Goal: Find specific page/section: Find specific page/section

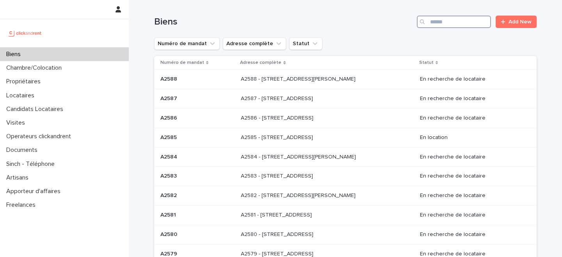
click at [440, 23] on input "Search" at bounding box center [453, 22] width 74 height 12
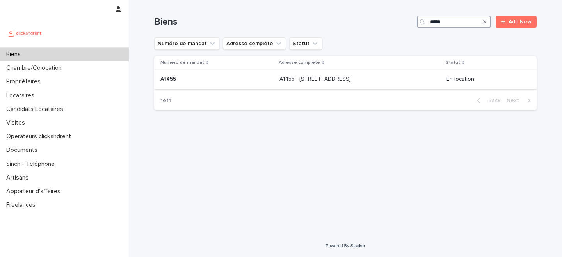
type input "*****"
click at [300, 79] on p "A1455 - [STREET_ADDRESS]" at bounding box center [315, 78] width 73 height 8
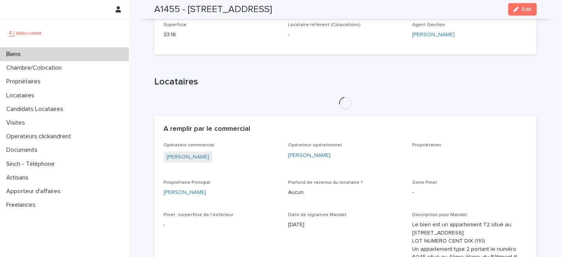
scroll to position [317, 0]
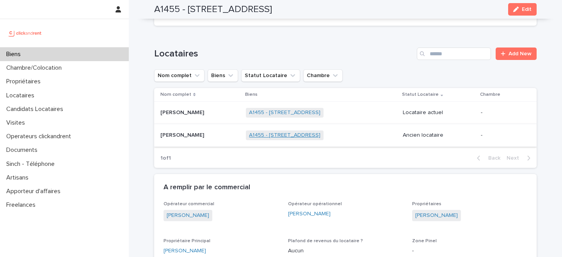
click at [278, 135] on link "A1455 - [STREET_ADDRESS]" at bounding box center [284, 135] width 71 height 7
click at [213, 137] on p at bounding box center [199, 135] width 79 height 7
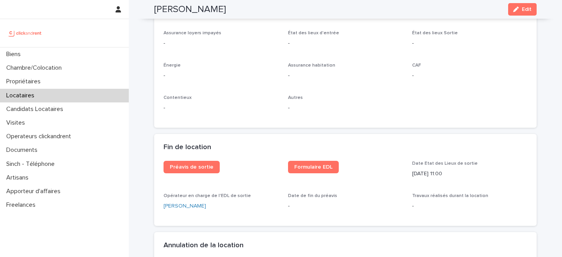
scroll to position [865, 0]
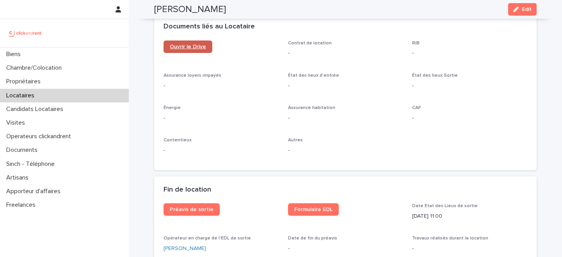
click at [192, 48] on span "Ouvrir le Drive" at bounding box center [188, 46] width 36 height 5
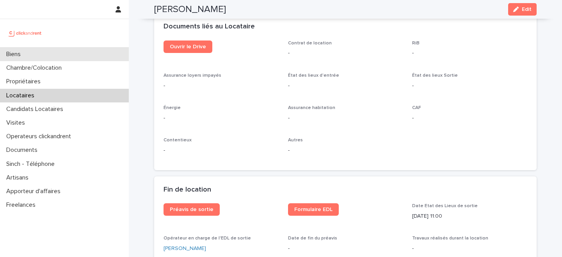
click at [59, 54] on div "Biens" at bounding box center [64, 55] width 129 height 14
